Goal: Book appointment/travel/reservation

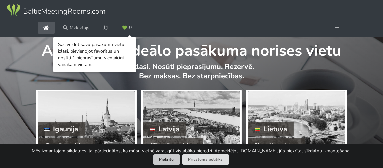
click at [169, 158] on button "Piekrītu" at bounding box center [166, 159] width 27 height 10
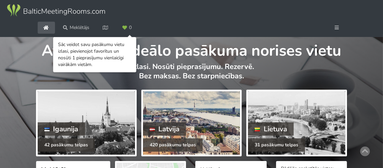
click at [170, 130] on div "Latvija" at bounding box center [164, 128] width 43 height 13
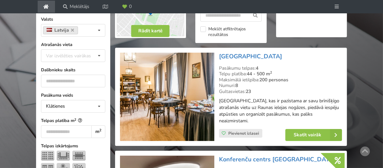
scroll to position [166, 0]
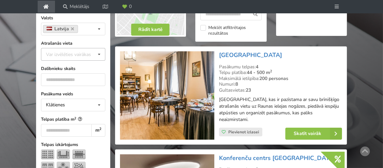
click at [87, 56] on div "Var izvēlēties vairākas" at bounding box center [75, 55] width 62 height 8
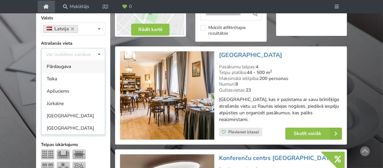
click at [53, 129] on div "[GEOGRAPHIC_DATA]" at bounding box center [73, 128] width 64 height 12
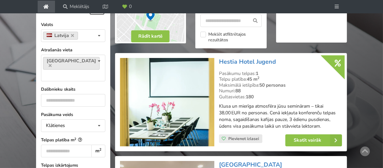
scroll to position [159, 0]
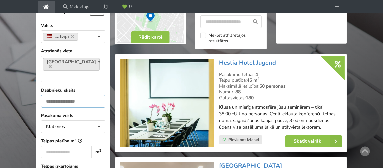
click at [92, 95] on input "number" at bounding box center [73, 101] width 64 height 13
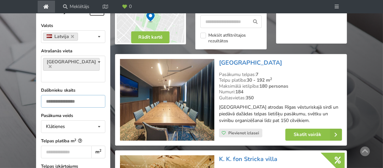
type input "**"
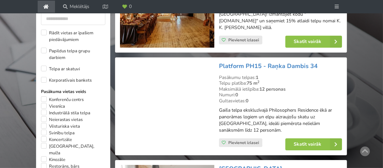
scroll to position [359, 0]
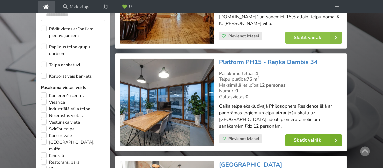
click at [304, 134] on link "Skatīt vairāk" at bounding box center [313, 140] width 57 height 12
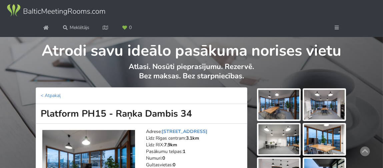
click at [275, 112] on img at bounding box center [278, 105] width 41 height 30
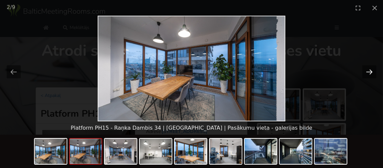
click at [367, 74] on button "Next slide" at bounding box center [369, 71] width 14 height 13
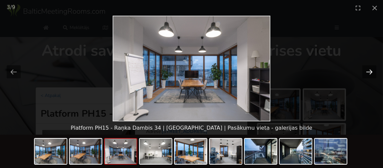
click at [367, 74] on button "Next slide" at bounding box center [369, 71] width 14 height 13
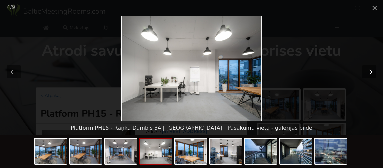
click at [367, 74] on button "Next slide" at bounding box center [369, 71] width 14 height 13
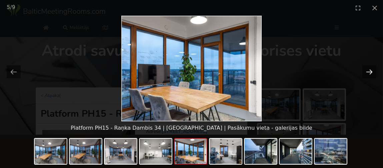
click at [367, 74] on button "Next slide" at bounding box center [369, 71] width 14 height 13
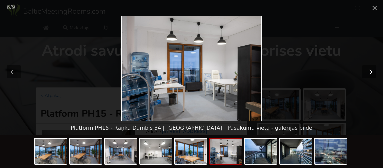
click at [368, 73] on button "Next slide" at bounding box center [369, 71] width 14 height 13
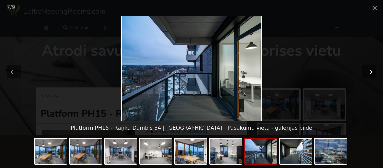
click at [367, 75] on button "Next slide" at bounding box center [369, 71] width 14 height 13
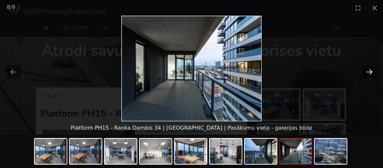
click at [367, 75] on button "Next slide" at bounding box center [369, 71] width 14 height 13
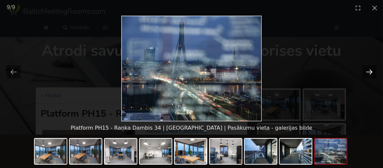
click at [367, 75] on button "Next slide" at bounding box center [369, 71] width 14 height 13
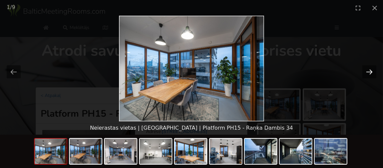
click at [367, 75] on button "Next slide" at bounding box center [369, 71] width 14 height 13
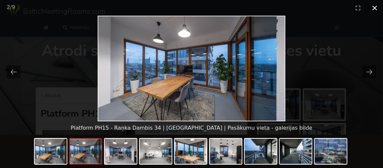
click at [378, 10] on button "Close gallery" at bounding box center [374, 8] width 17 height 16
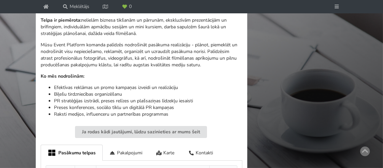
scroll to position [200, 0]
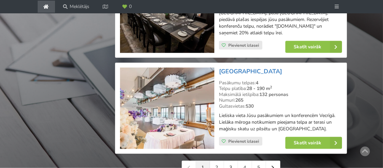
scroll to position [1592, 0]
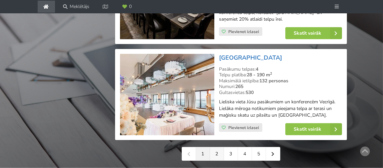
click at [216, 147] on link "2" at bounding box center [217, 153] width 14 height 13
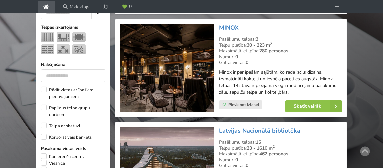
scroll to position [333, 0]
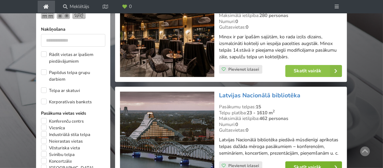
click at [304, 161] on link "Skatīt vairāk" at bounding box center [313, 167] width 57 height 12
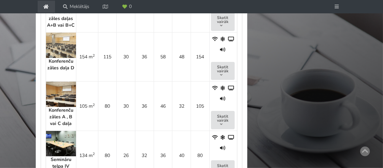
scroll to position [533, 0]
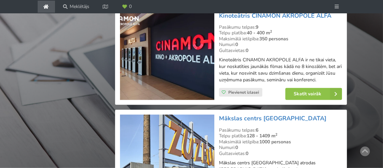
scroll to position [1033, 0]
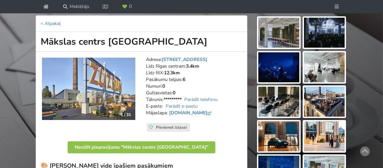
scroll to position [33, 0]
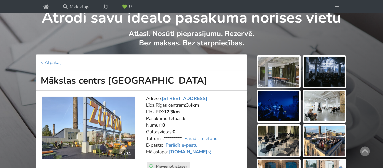
click at [280, 75] on img at bounding box center [278, 72] width 41 height 30
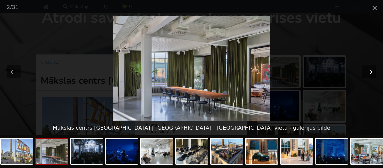
click at [373, 72] on button "Next slide" at bounding box center [369, 71] width 14 height 13
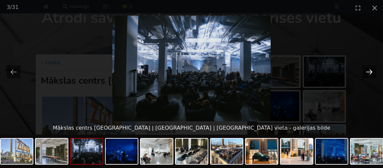
click at [372, 73] on button "Next slide" at bounding box center [369, 71] width 14 height 13
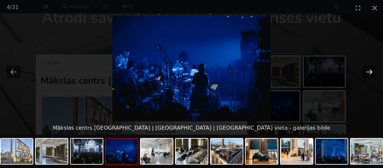
click at [371, 73] on button "Next slide" at bounding box center [369, 71] width 14 height 13
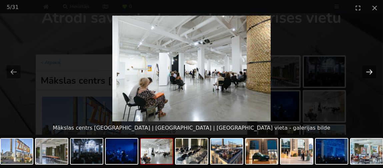
click at [371, 73] on button "Next slide" at bounding box center [369, 71] width 14 height 13
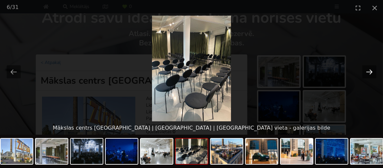
click at [371, 73] on button "Next slide" at bounding box center [369, 71] width 14 height 13
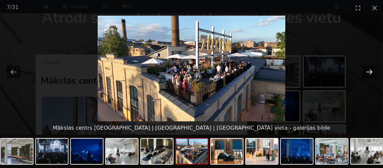
click at [371, 73] on button "Next slide" at bounding box center [369, 71] width 14 height 13
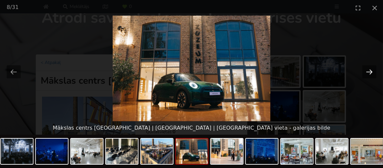
click at [371, 73] on button "Next slide" at bounding box center [369, 71] width 14 height 13
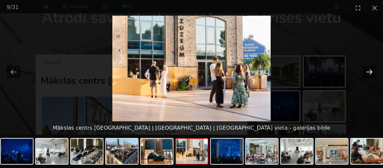
click at [371, 73] on button "Next slide" at bounding box center [369, 71] width 14 height 13
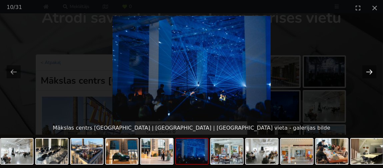
click at [371, 73] on button "Next slide" at bounding box center [369, 71] width 14 height 13
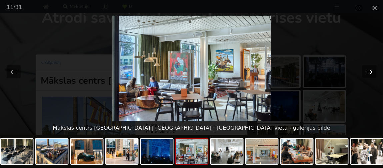
click at [371, 73] on button "Next slide" at bounding box center [369, 71] width 14 height 13
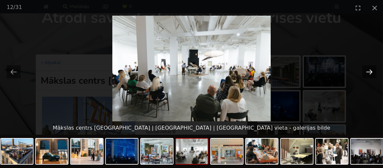
click at [371, 73] on button "Next slide" at bounding box center [369, 71] width 14 height 13
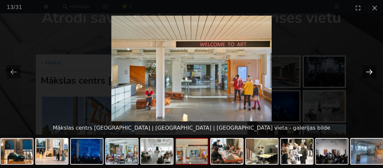
click at [371, 73] on button "Next slide" at bounding box center [369, 71] width 14 height 13
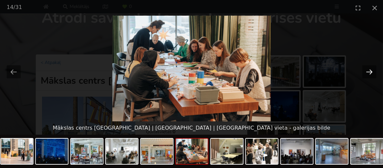
click at [371, 73] on button "Next slide" at bounding box center [369, 71] width 14 height 13
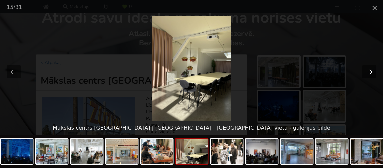
click at [371, 73] on button "Next slide" at bounding box center [369, 71] width 14 height 13
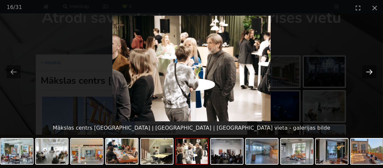
click at [371, 73] on button "Next slide" at bounding box center [369, 71] width 14 height 13
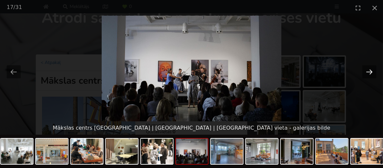
click at [371, 73] on button "Next slide" at bounding box center [369, 71] width 14 height 13
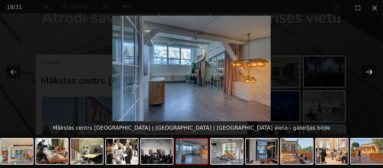
click at [371, 73] on button "Next slide" at bounding box center [369, 71] width 14 height 13
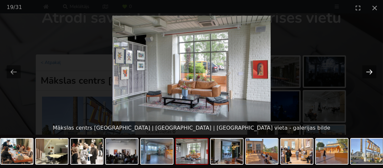
click at [371, 73] on button "Next slide" at bounding box center [369, 71] width 14 height 13
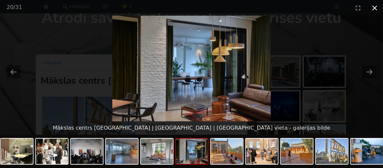
click at [374, 7] on button "Close gallery" at bounding box center [374, 8] width 17 height 16
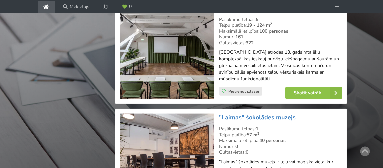
scroll to position [1366, 0]
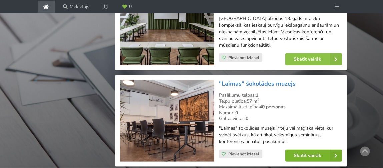
click at [301, 150] on link "Skatīt vairāk" at bounding box center [313, 156] width 57 height 12
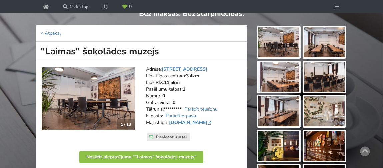
scroll to position [66, 0]
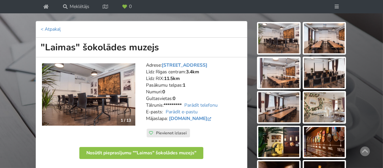
click at [286, 41] on img at bounding box center [278, 38] width 41 height 30
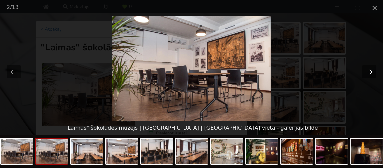
click at [367, 73] on button "Next slide" at bounding box center [369, 71] width 14 height 13
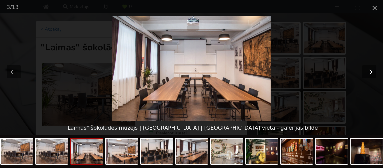
click at [367, 73] on button "Next slide" at bounding box center [369, 71] width 14 height 13
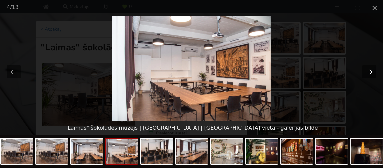
click at [367, 73] on button "Next slide" at bounding box center [369, 71] width 14 height 13
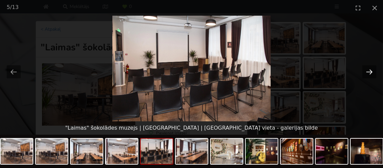
click at [367, 73] on button "Next slide" at bounding box center [369, 71] width 14 height 13
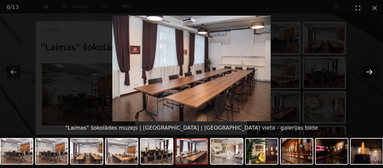
click at [367, 73] on button "Next slide" at bounding box center [369, 71] width 14 height 13
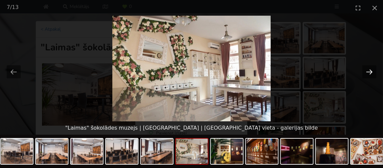
click at [367, 73] on button "Next slide" at bounding box center [369, 71] width 14 height 13
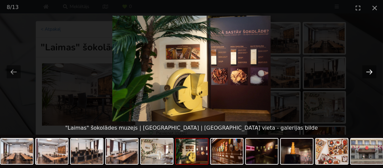
click at [367, 73] on button "Next slide" at bounding box center [369, 71] width 14 height 13
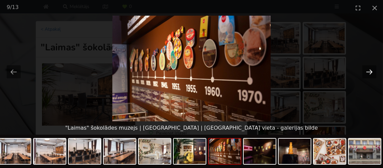
click at [367, 73] on button "Next slide" at bounding box center [369, 71] width 14 height 13
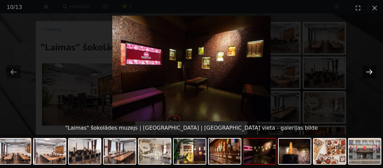
click at [367, 73] on button "Next slide" at bounding box center [369, 71] width 14 height 13
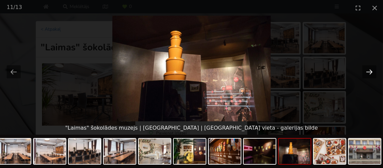
click at [367, 73] on button "Next slide" at bounding box center [369, 71] width 14 height 13
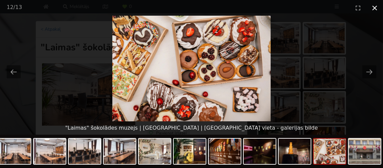
click at [376, 8] on button "Close gallery" at bounding box center [374, 8] width 17 height 16
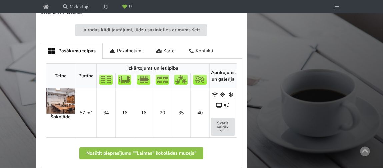
scroll to position [333, 0]
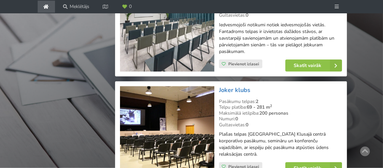
scroll to position [1566, 0]
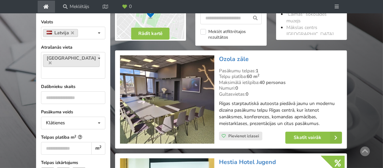
scroll to position [166, 0]
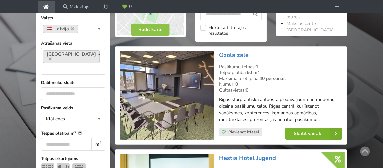
click at [304, 132] on link "Skatīt vairāk" at bounding box center [313, 134] width 57 height 12
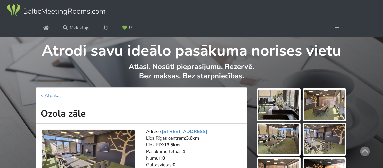
click at [289, 108] on img at bounding box center [278, 105] width 41 height 30
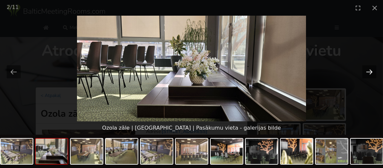
click at [371, 71] on button "Next slide" at bounding box center [369, 71] width 14 height 13
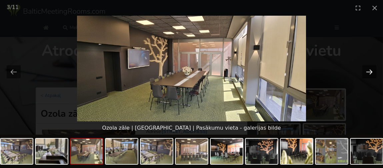
click at [366, 71] on button "Next slide" at bounding box center [369, 71] width 14 height 13
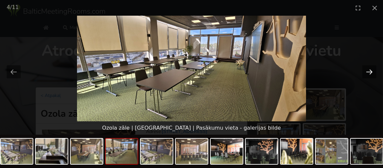
click at [366, 71] on button "Next slide" at bounding box center [369, 71] width 14 height 13
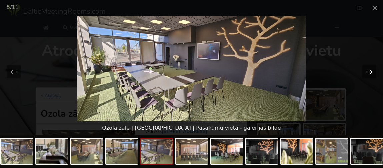
click at [366, 71] on button "Next slide" at bounding box center [369, 71] width 14 height 13
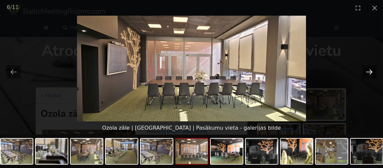
click at [366, 71] on button "Next slide" at bounding box center [369, 71] width 14 height 13
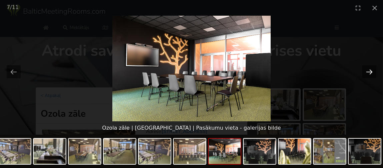
click at [366, 71] on button "Next slide" at bounding box center [369, 71] width 14 height 13
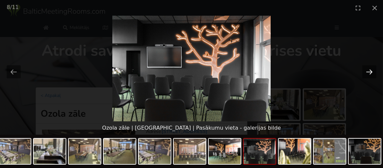
click at [366, 71] on button "Next slide" at bounding box center [369, 71] width 14 height 13
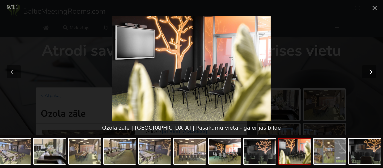
click at [366, 71] on button "Next slide" at bounding box center [369, 71] width 14 height 13
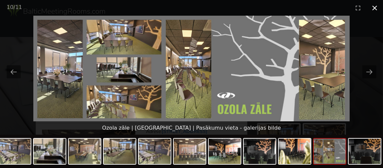
click at [373, 9] on button "Close gallery" at bounding box center [374, 8] width 17 height 16
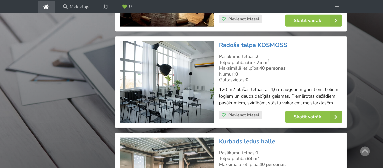
scroll to position [1166, 0]
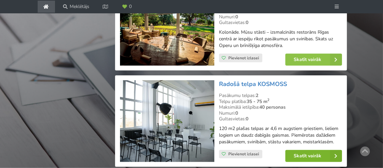
click at [303, 150] on link "Skatīt vairāk" at bounding box center [313, 156] width 57 height 12
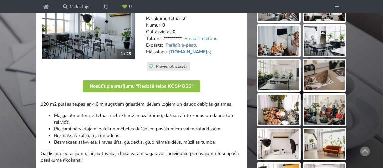
scroll to position [100, 0]
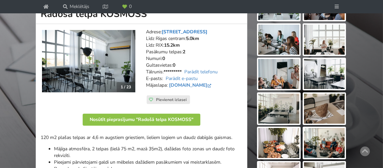
click at [186, 33] on link "[STREET_ADDRESS]" at bounding box center [185, 32] width 46 height 6
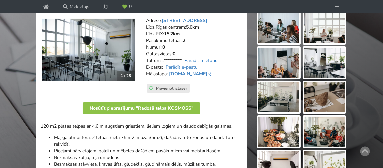
scroll to position [90, 0]
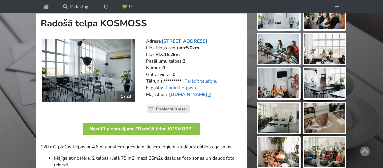
click at [191, 41] on link "Starta iela 2, Rīga" at bounding box center [185, 41] width 46 height 6
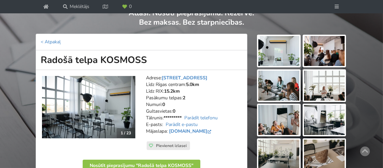
scroll to position [24, 0]
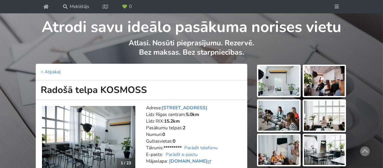
click at [282, 73] on img at bounding box center [278, 81] width 41 height 30
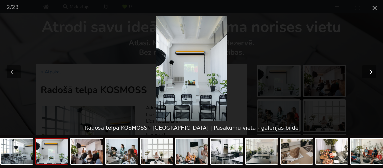
click at [368, 74] on button "Next slide" at bounding box center [369, 71] width 14 height 13
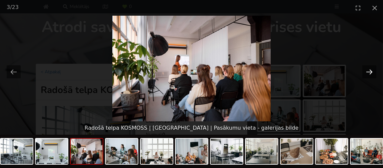
click at [368, 74] on button "Next slide" at bounding box center [369, 71] width 14 height 13
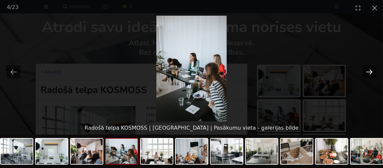
click at [368, 74] on button "Next slide" at bounding box center [369, 71] width 14 height 13
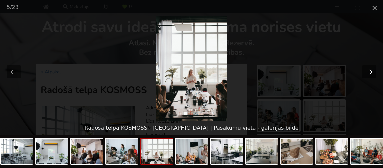
click at [368, 74] on button "Next slide" at bounding box center [369, 71] width 14 height 13
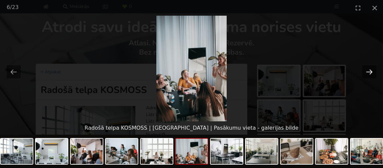
click at [368, 74] on button "Next slide" at bounding box center [369, 71] width 14 height 13
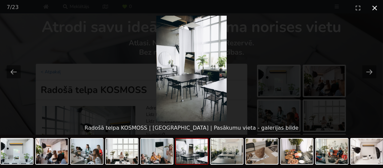
click at [374, 8] on button "Close gallery" at bounding box center [374, 8] width 17 height 16
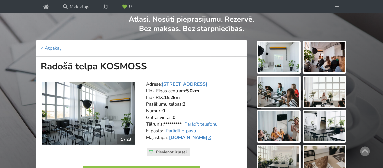
scroll to position [57, 0]
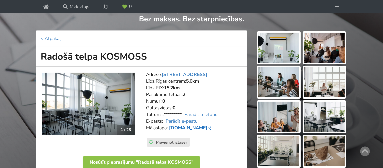
click at [204, 126] on link "www.telpakosmoss.lv" at bounding box center [191, 128] width 44 height 6
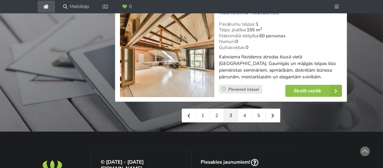
scroll to position [1666, 0]
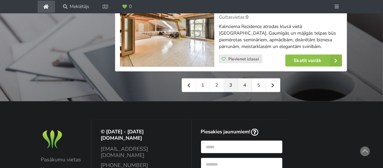
click at [249, 79] on link "4" at bounding box center [245, 85] width 14 height 13
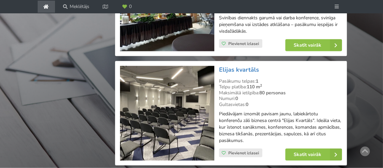
scroll to position [1599, 0]
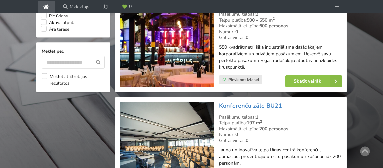
scroll to position [700, 0]
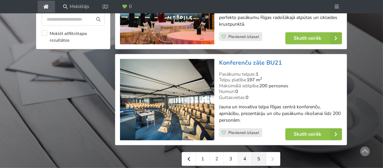
click at [244, 158] on link "4" at bounding box center [245, 158] width 14 height 13
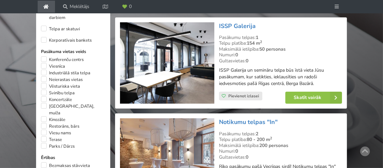
scroll to position [400, 0]
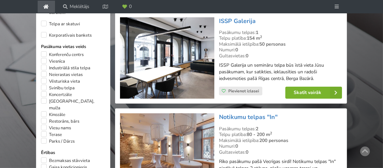
click at [311, 92] on link "Skatīt vairāk" at bounding box center [313, 93] width 57 height 12
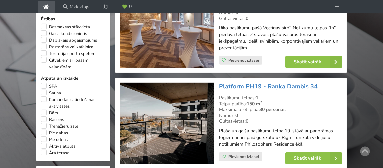
scroll to position [566, 0]
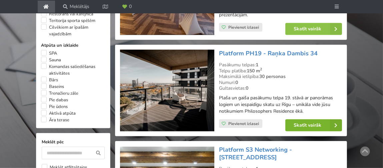
click at [306, 124] on link "Skatīt vairāk" at bounding box center [313, 125] width 57 height 12
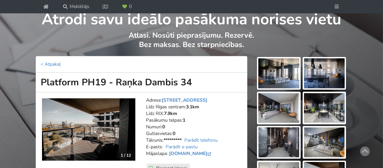
scroll to position [66, 0]
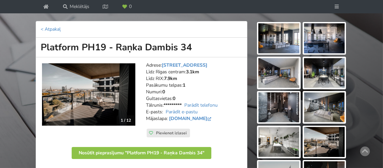
click at [280, 36] on img at bounding box center [278, 38] width 41 height 30
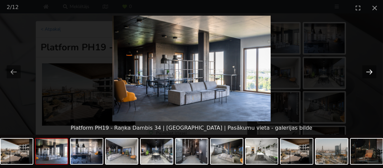
click at [370, 70] on button "Next slide" at bounding box center [369, 71] width 14 height 13
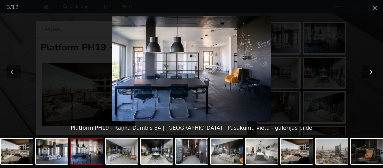
click at [369, 71] on button "Next slide" at bounding box center [369, 71] width 14 height 13
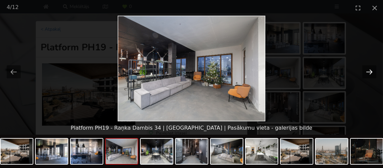
click at [369, 71] on button "Next slide" at bounding box center [369, 71] width 14 height 13
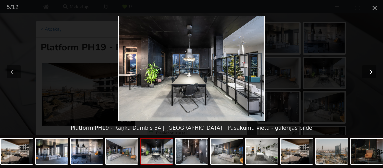
click at [369, 71] on button "Next slide" at bounding box center [369, 71] width 14 height 13
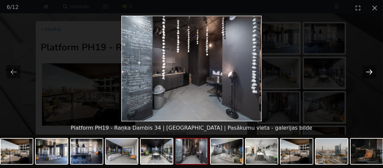
click at [369, 71] on button "Next slide" at bounding box center [369, 71] width 14 height 13
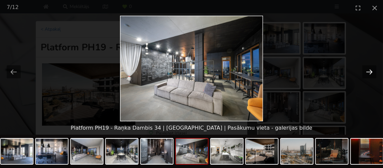
click at [369, 71] on button "Next slide" at bounding box center [369, 71] width 14 height 13
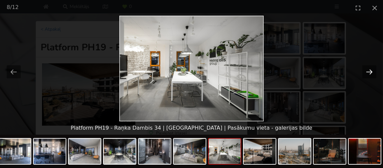
click at [369, 71] on button "Next slide" at bounding box center [369, 71] width 14 height 13
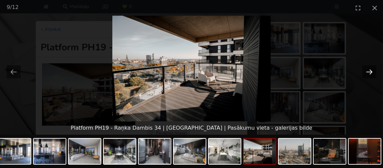
click at [369, 71] on button "Next slide" at bounding box center [369, 71] width 14 height 13
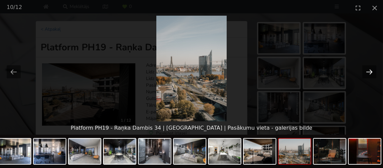
click at [369, 71] on button "Next slide" at bounding box center [369, 71] width 14 height 13
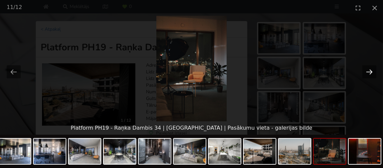
click at [373, 68] on button "Next slide" at bounding box center [369, 71] width 14 height 13
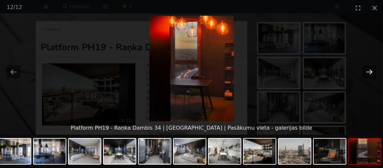
click at [368, 72] on button "Next slide" at bounding box center [369, 71] width 14 height 13
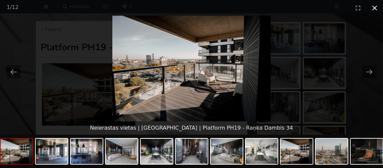
click at [378, 8] on button "Close gallery" at bounding box center [374, 8] width 17 height 16
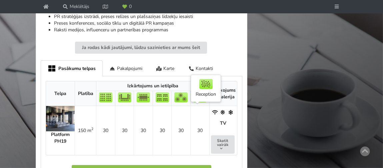
scroll to position [333, 0]
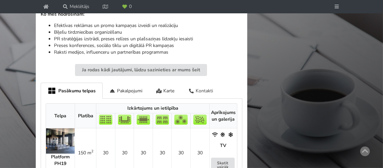
click at [200, 91] on div "Kontakti" at bounding box center [200, 91] width 39 height 16
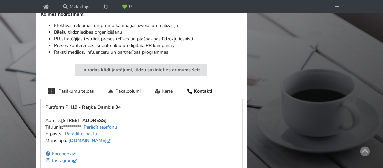
click at [109, 127] on link "Parādīt telefonu" at bounding box center [100, 127] width 33 height 6
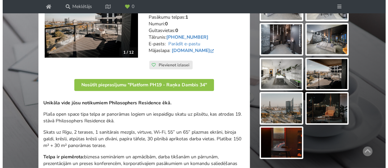
scroll to position [133, 0]
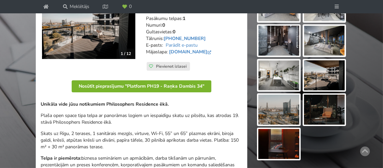
click at [131, 86] on button "Nosūtīt pieprasījumu "Platform PH19 - Raņka Dambis 34"" at bounding box center [142, 86] width 140 height 12
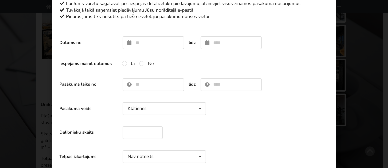
scroll to position [0, 0]
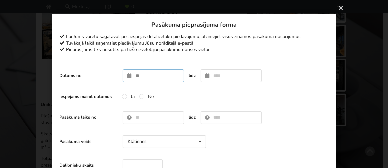
click at [162, 76] on input "text" at bounding box center [153, 75] width 61 height 13
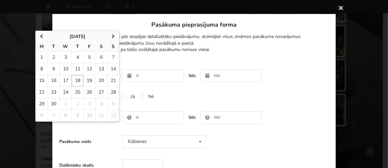
type input "**********"
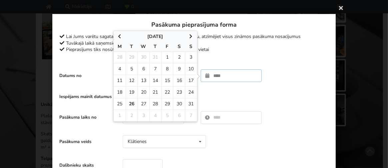
type input "**********"
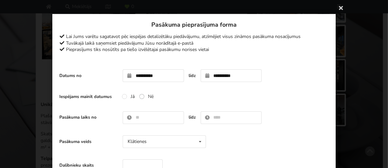
click at [139, 98] on label "Nē" at bounding box center [146, 97] width 14 height 6
click at [137, 117] on input "text" at bounding box center [153, 117] width 61 height 13
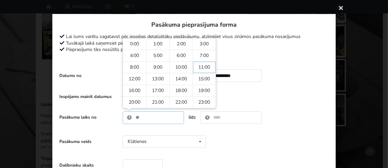
type input "*****"
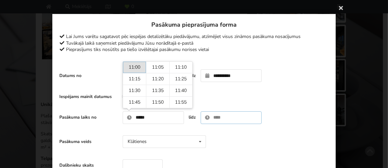
click at [219, 115] on input "text" at bounding box center [231, 117] width 61 height 13
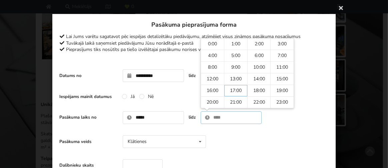
type input "*****"
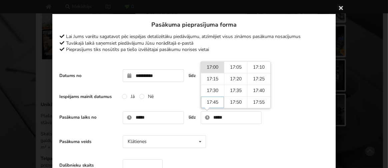
click at [217, 142] on div "Pasākuma veids Klātienes Klātienes Tiešsaistes Klātienes ar tiešraidi" at bounding box center [193, 141] width 269 height 19
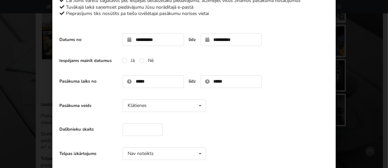
scroll to position [66, 0]
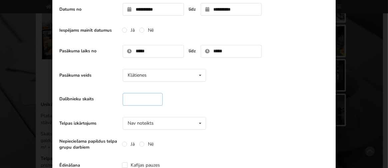
click at [129, 95] on input "number" at bounding box center [143, 99] width 40 height 13
type input "**"
click at [216, 105] on div "Dalībnieku skaits **" at bounding box center [193, 99] width 269 height 19
click at [195, 123] on icon at bounding box center [200, 123] width 10 height 12
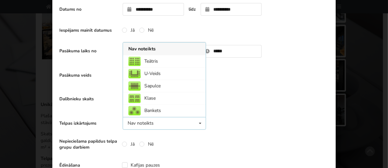
scroll to position [0, 0]
click at [160, 74] on div "U-Veids" at bounding box center [164, 73] width 83 height 12
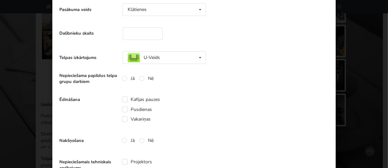
scroll to position [133, 0]
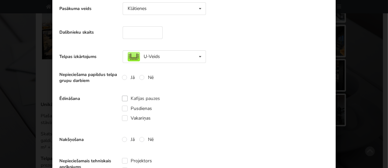
click at [156, 96] on label "Kafijas pauzes" at bounding box center [141, 99] width 38 height 6
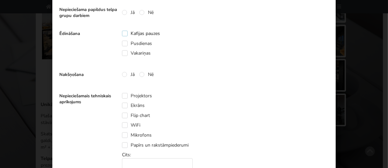
scroll to position [200, 0]
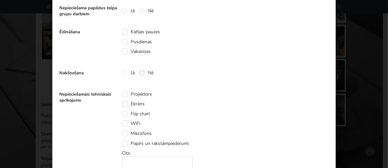
click at [147, 71] on label "Nē" at bounding box center [146, 73] width 14 height 6
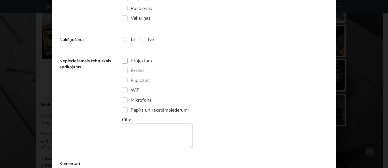
click at [122, 60] on label "Projektors" at bounding box center [137, 61] width 30 height 6
click at [123, 71] on label "Ekrāns" at bounding box center [133, 71] width 23 height 6
click at [122, 78] on label "Flip chart" at bounding box center [136, 81] width 28 height 6
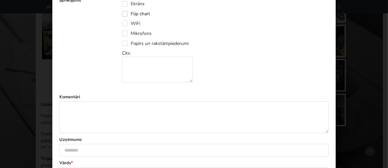
scroll to position [400, 0]
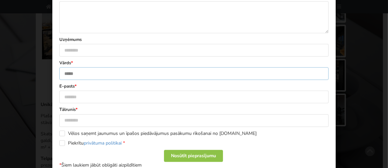
click at [137, 73] on input "text" at bounding box center [193, 73] width 269 height 13
type input "**********"
type input "********"
click at [142, 98] on input "**********" at bounding box center [193, 97] width 269 height 13
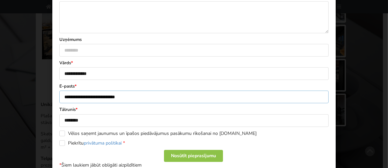
scroll to position [414, 0]
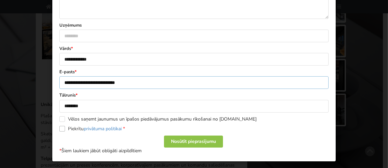
type input "**********"
click at [74, 126] on label "Piekrītu privātuma politikai *" at bounding box center [92, 129] width 66 height 6
click at [183, 141] on div "Nosūtīt pieprasījumu" at bounding box center [193, 142] width 59 height 12
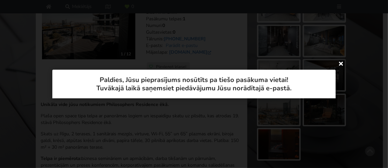
click at [340, 64] on icon at bounding box center [341, 63] width 11 height 11
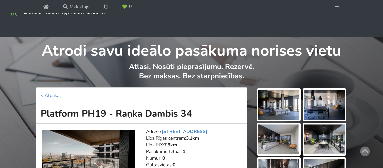
scroll to position [133, 0]
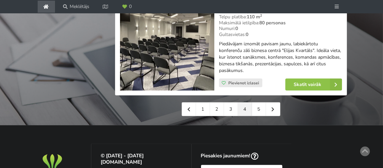
scroll to position [1699, 0]
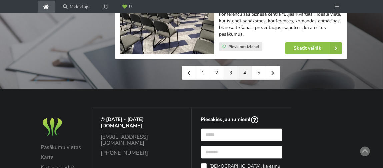
click at [229, 66] on link "3" at bounding box center [231, 72] width 14 height 13
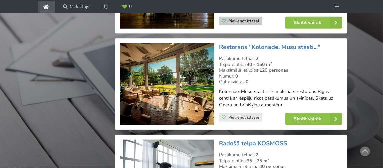
scroll to position [1166, 0]
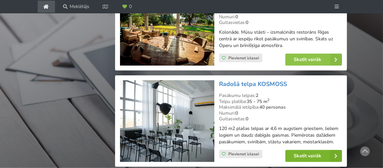
click at [298, 150] on link "Skatīt vairāk" at bounding box center [313, 156] width 57 height 12
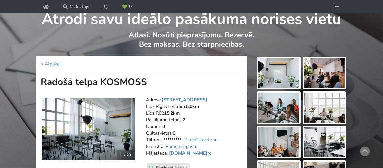
scroll to position [66, 0]
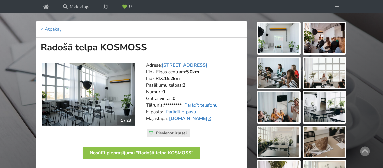
click at [215, 106] on link "Parādīt telefonu" at bounding box center [200, 105] width 33 height 6
click at [203, 119] on link "www.telpakosmoss.lv" at bounding box center [191, 118] width 44 height 6
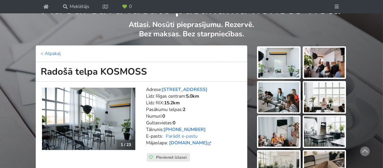
scroll to position [0, 0]
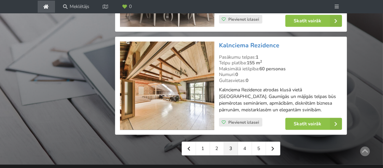
scroll to position [1633, 0]
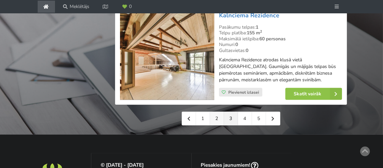
click at [220, 112] on link "2" at bounding box center [217, 118] width 14 height 13
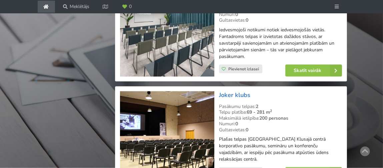
scroll to position [1599, 0]
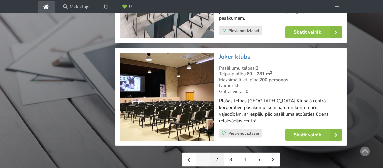
click at [201, 153] on link "1" at bounding box center [203, 159] width 14 height 13
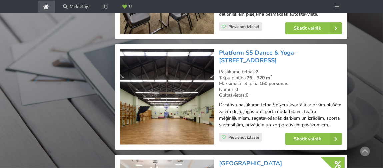
scroll to position [800, 0]
